Goal: Task Accomplishment & Management: Use online tool/utility

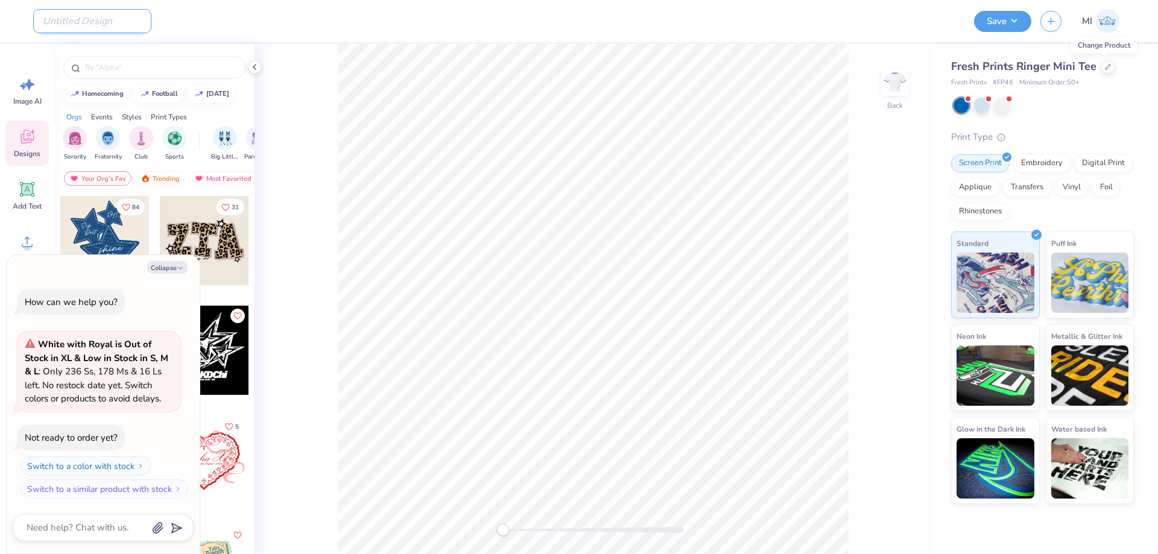
click at [118, 17] on input "Design Title" at bounding box center [92, 21] width 118 height 24
paste input "FPS240539"
type input "FPS240539"
type textarea "x"
type input "FPS240539"
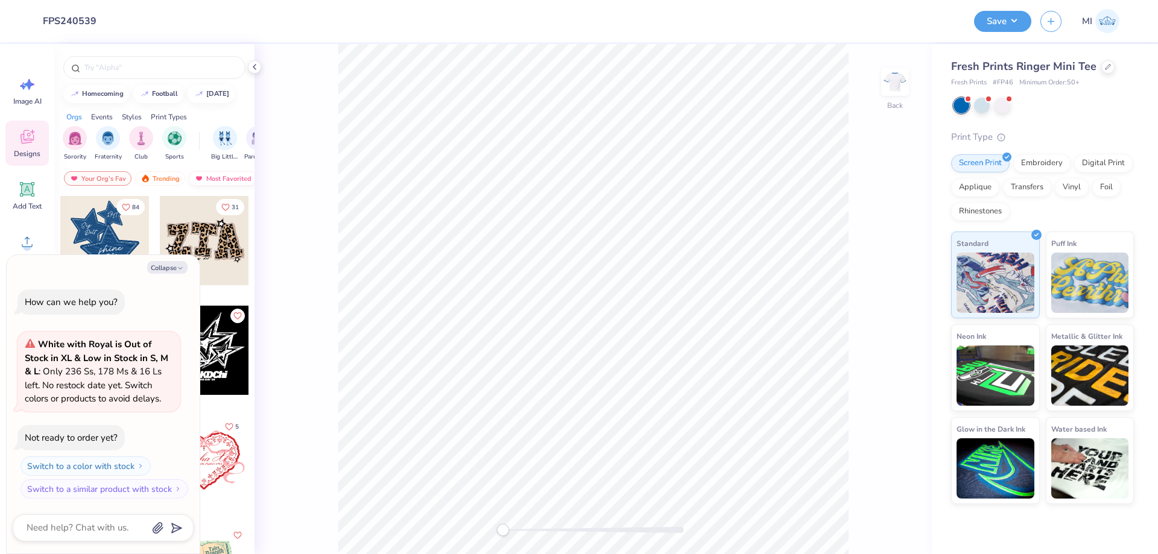
drag, startPoint x: 411, startPoint y: 37, endPoint x: 216, endPoint y: 173, distance: 237.9
click at [410, 40] on div "Design Title FPS240539" at bounding box center [499, 21] width 932 height 42
click at [174, 270] on button "Collapse" at bounding box center [167, 267] width 40 height 13
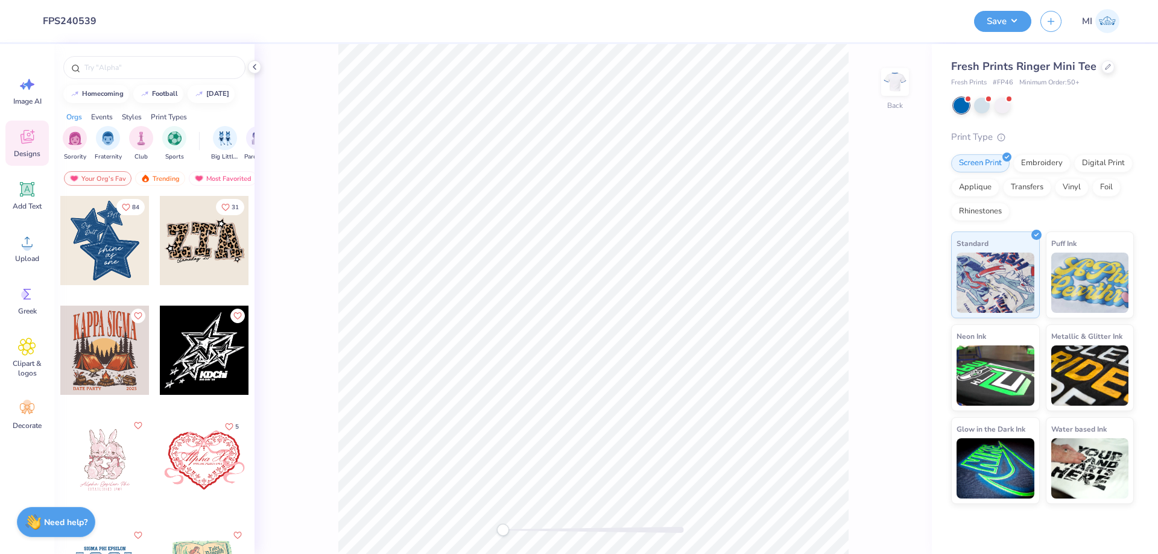
type textarea "x"
click at [20, 238] on icon at bounding box center [27, 242] width 18 height 18
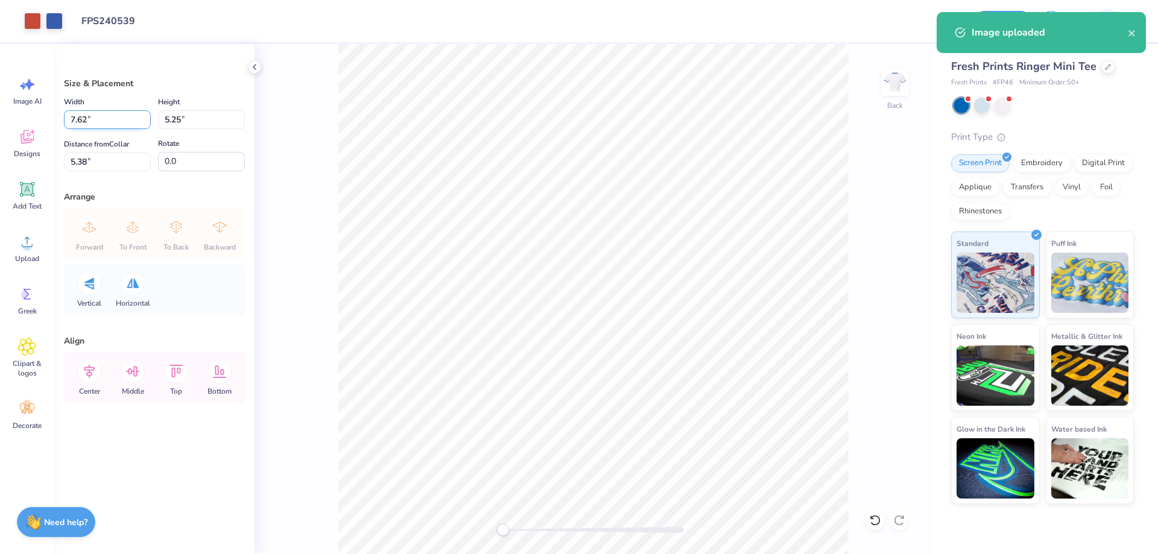
drag, startPoint x: 107, startPoint y: 123, endPoint x: 0, endPoint y: 128, distance: 107.5
click at [64, 128] on input "7.62" at bounding box center [107, 119] width 87 height 19
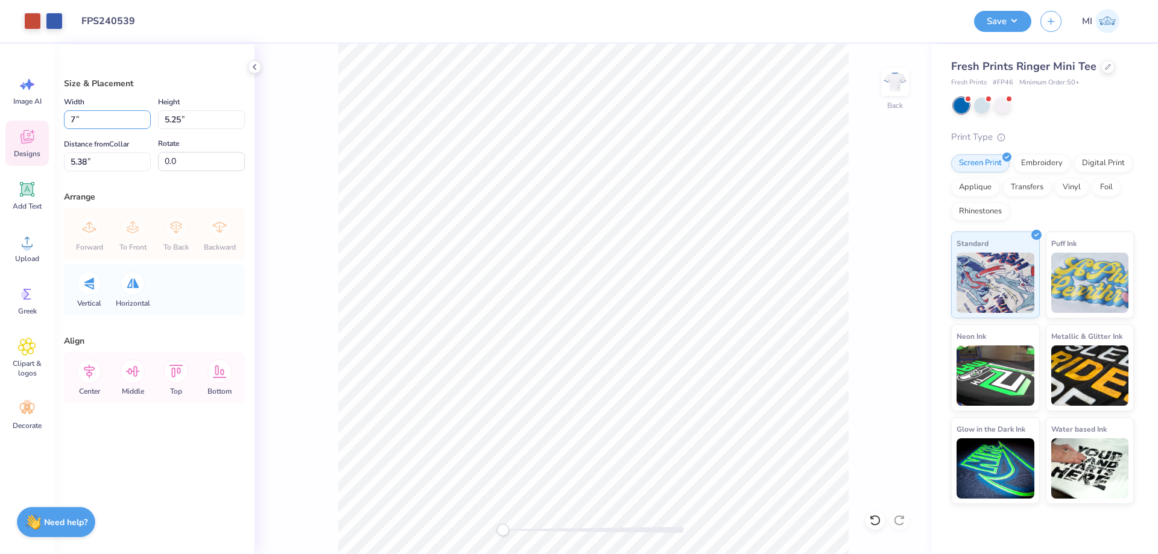
type input "7.00"
type input "4.82"
click at [102, 157] on input "5.59" at bounding box center [107, 162] width 87 height 19
click at [102, 157] on input "2" at bounding box center [107, 162] width 87 height 19
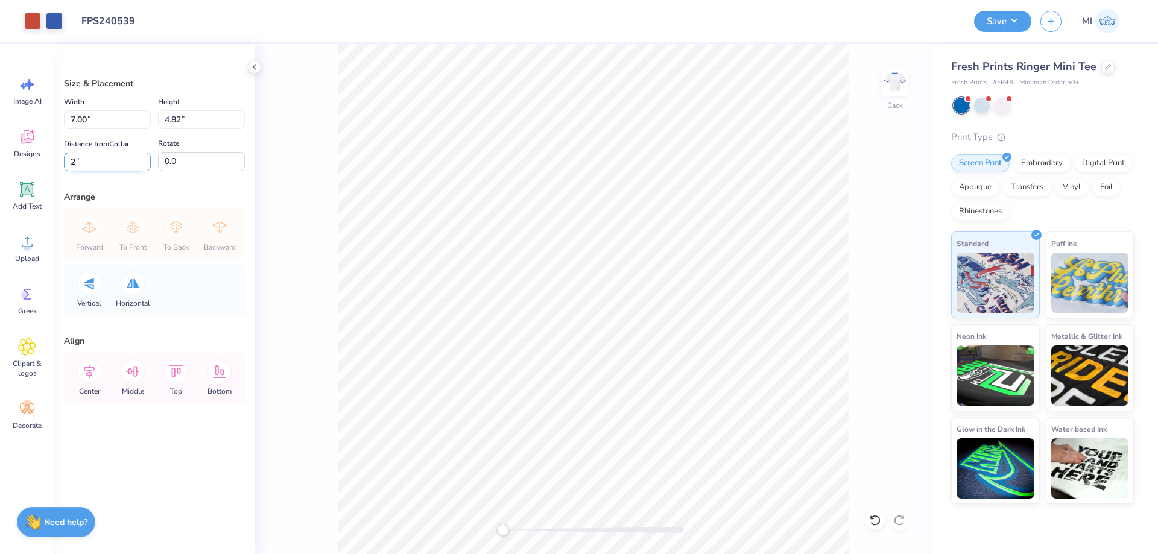
type input "2"
click at [989, 31] on div "Save" at bounding box center [1002, 21] width 57 height 21
click at [988, 27] on button "Save" at bounding box center [1002, 19] width 57 height 21
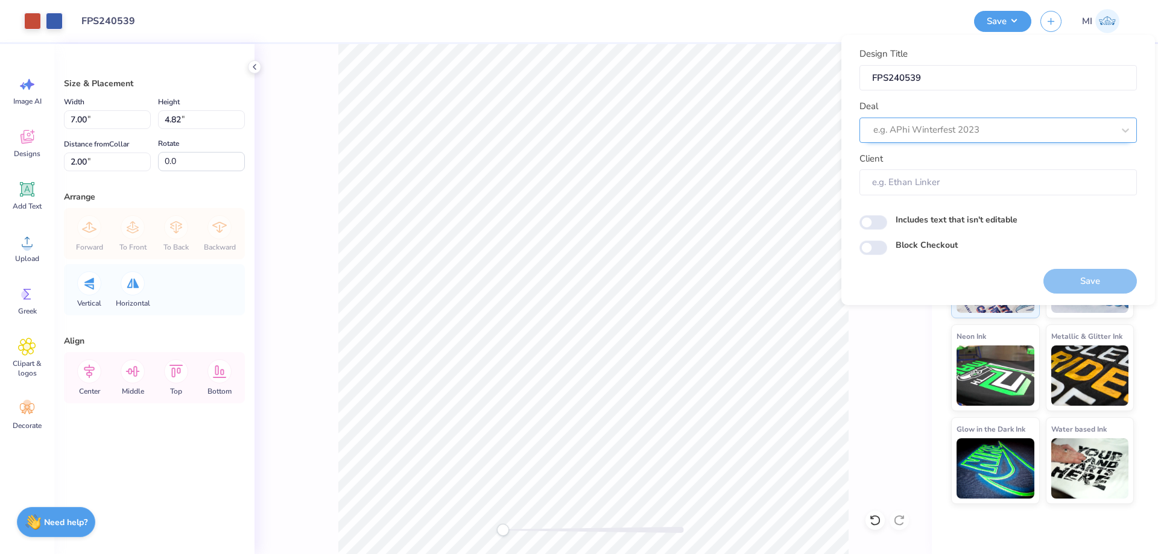
click at [986, 128] on div at bounding box center [993, 130] width 240 height 16
click at [988, 158] on div "Design Tool Gallery" at bounding box center [998, 163] width 268 height 20
type input "dESIGN tOOL gALLERY"
type input "Design Tool Gallery User"
click at [1077, 282] on button "Save" at bounding box center [1089, 281] width 93 height 25
